Goal: Navigation & Orientation: Find specific page/section

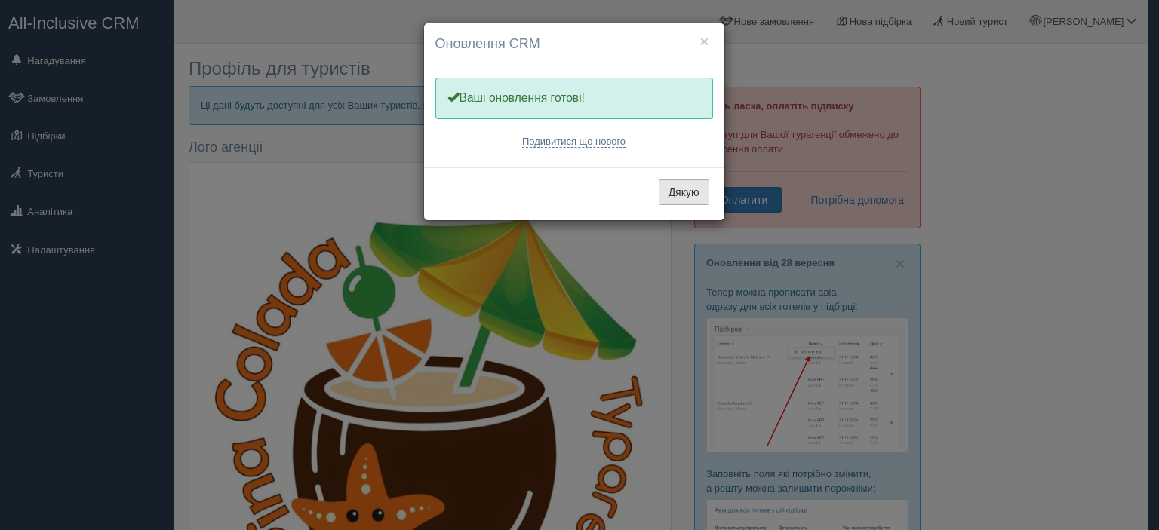
click at [676, 188] on button "Дякую" at bounding box center [684, 193] width 51 height 26
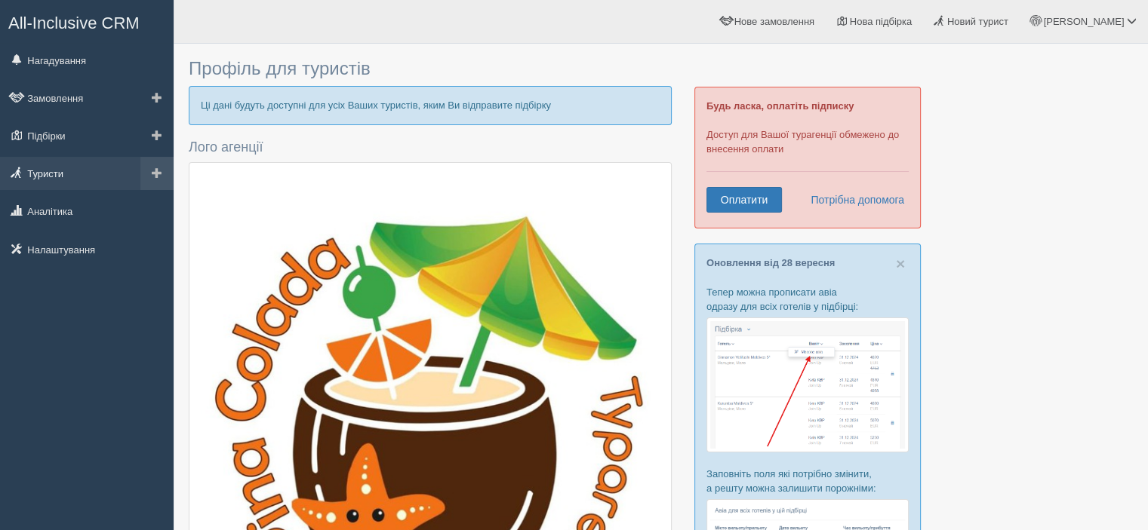
click at [45, 161] on link "Туристи" at bounding box center [87, 173] width 174 height 33
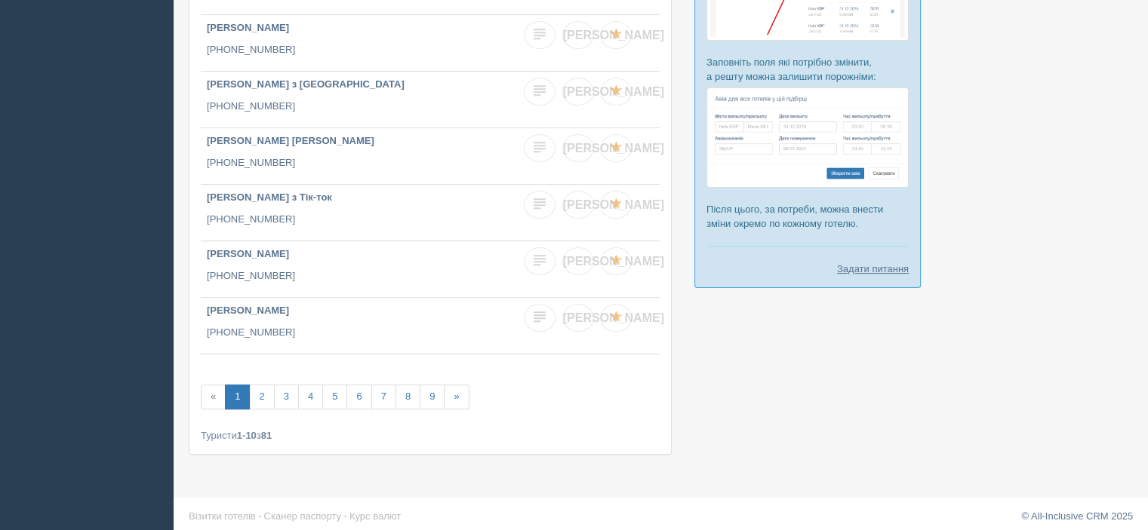
scroll to position [416, 0]
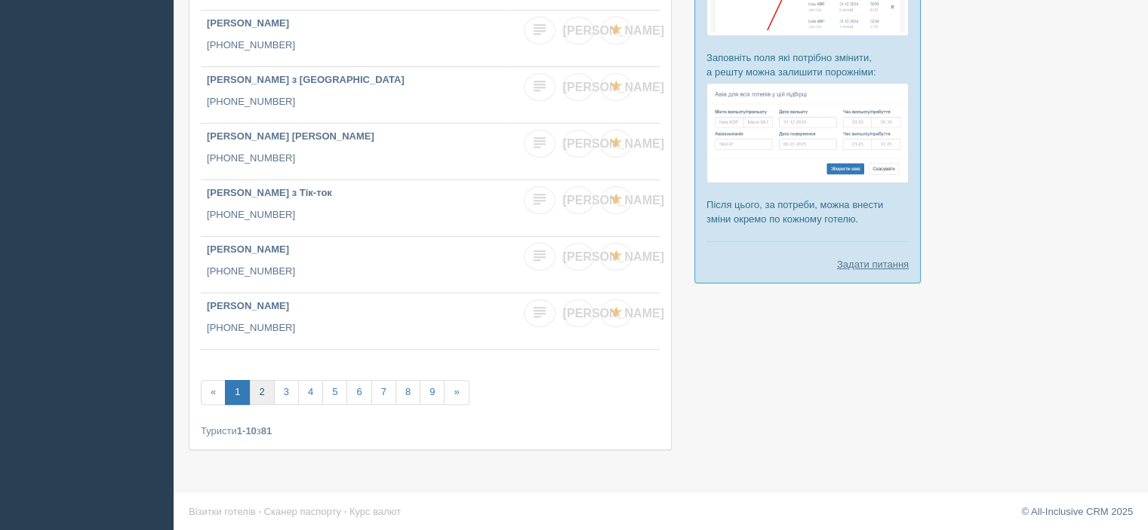
click at [254, 392] on link "2" at bounding box center [261, 392] width 25 height 25
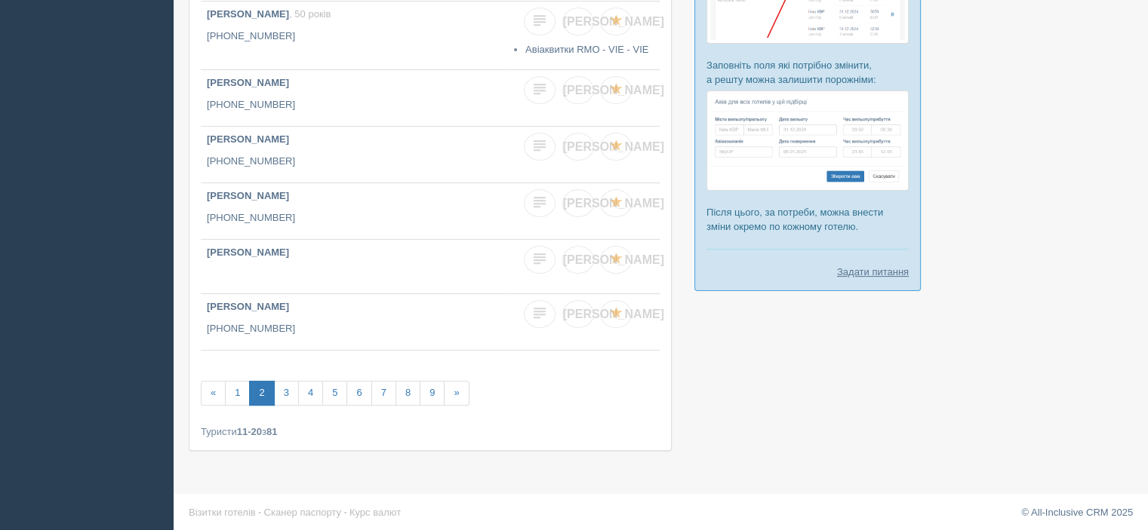
scroll to position [410, 0]
click at [287, 389] on link "3" at bounding box center [286, 392] width 25 height 25
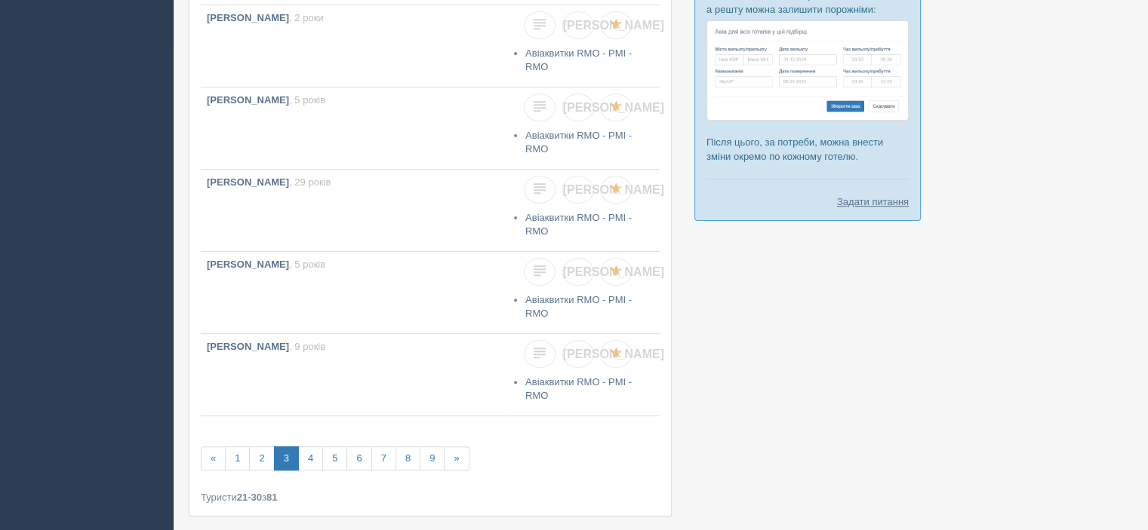
scroll to position [481, 0]
click at [305, 445] on link "4" at bounding box center [310, 457] width 25 height 25
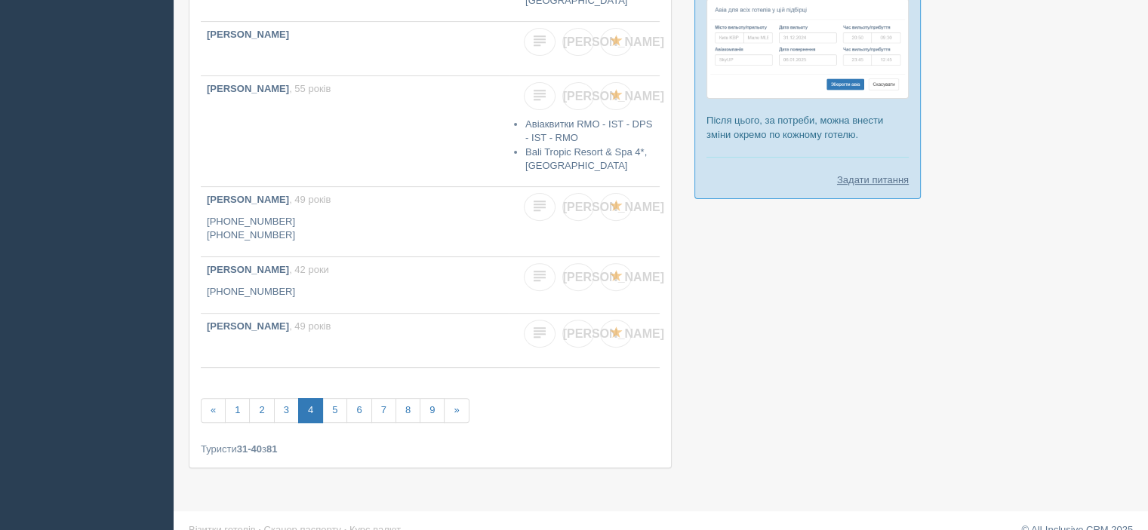
scroll to position [519, 0]
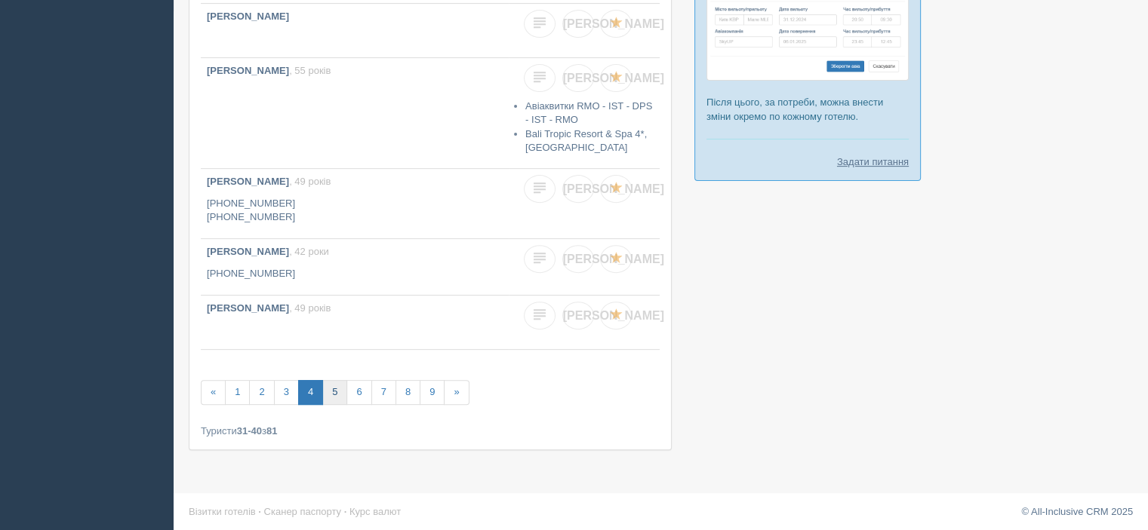
click at [335, 385] on link "5" at bounding box center [334, 392] width 25 height 25
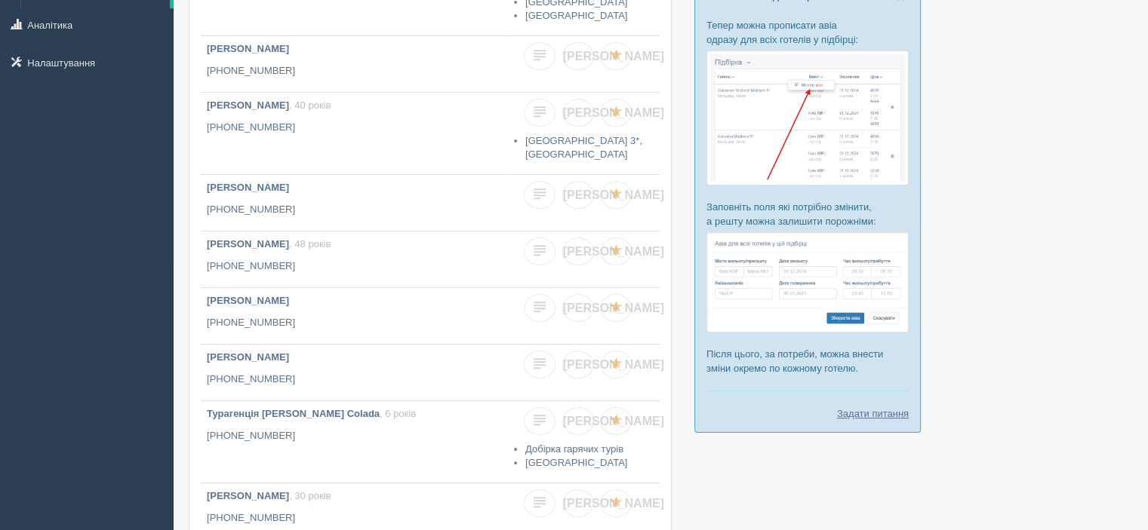
scroll to position [275, 0]
